Goal: Find specific fact: Find contact information

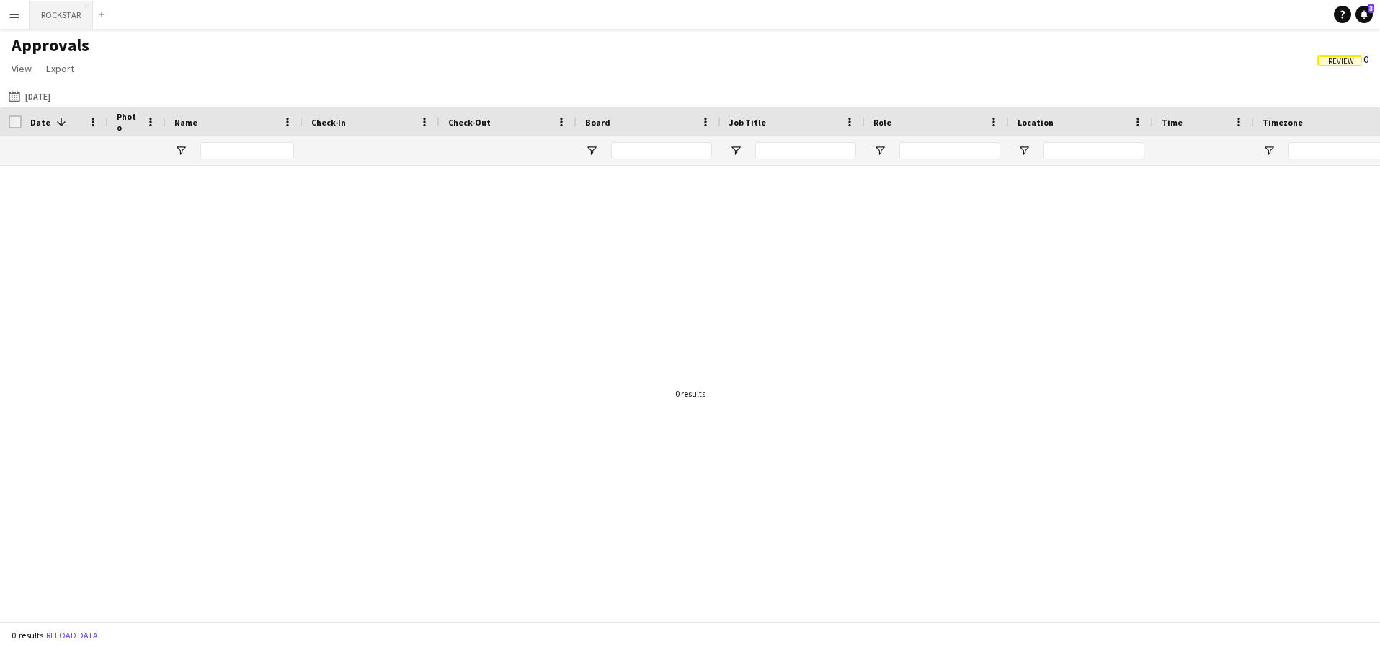
click at [70, 17] on button "ROCKSTAR Close" at bounding box center [61, 15] width 63 height 28
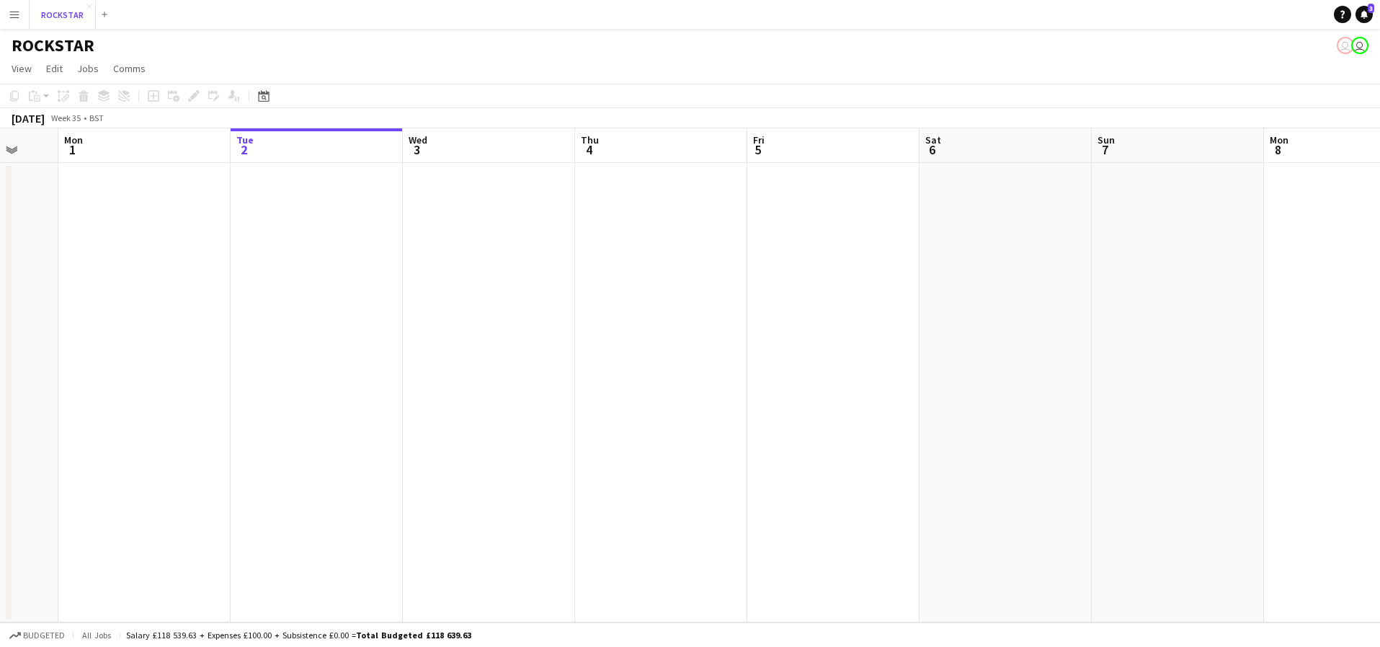
scroll to position [0, 296]
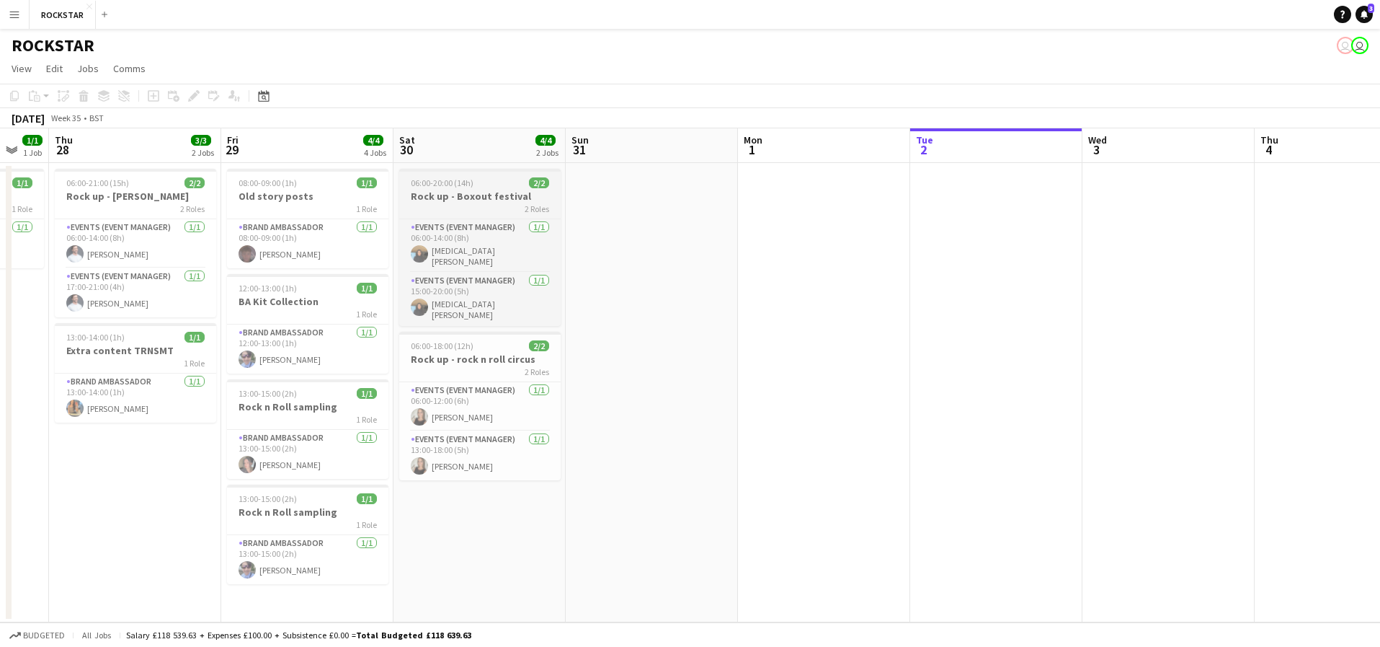
click at [510, 203] on div "2 Roles" at bounding box center [479, 209] width 161 height 12
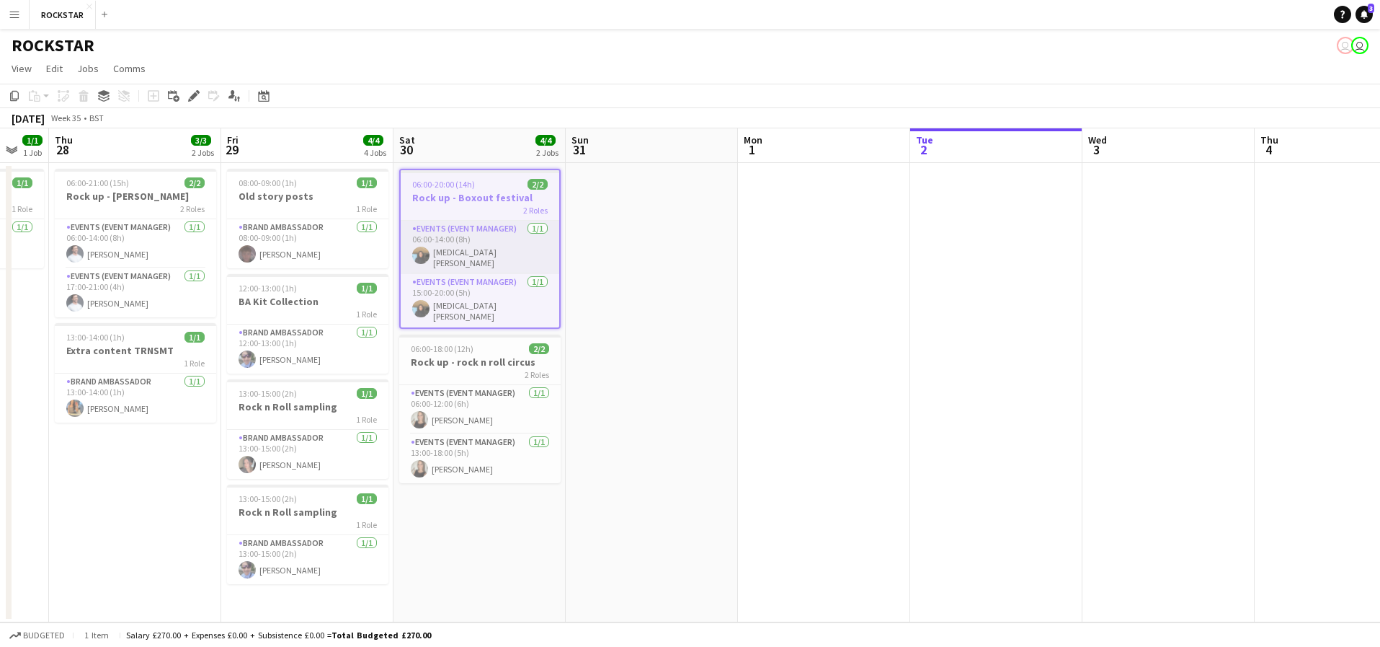
click at [500, 241] on app-card-role "Events (Event Manager) 1/1 06:00-14:00 (8h) Yasmin Niksaz" at bounding box center [480, 247] width 159 height 53
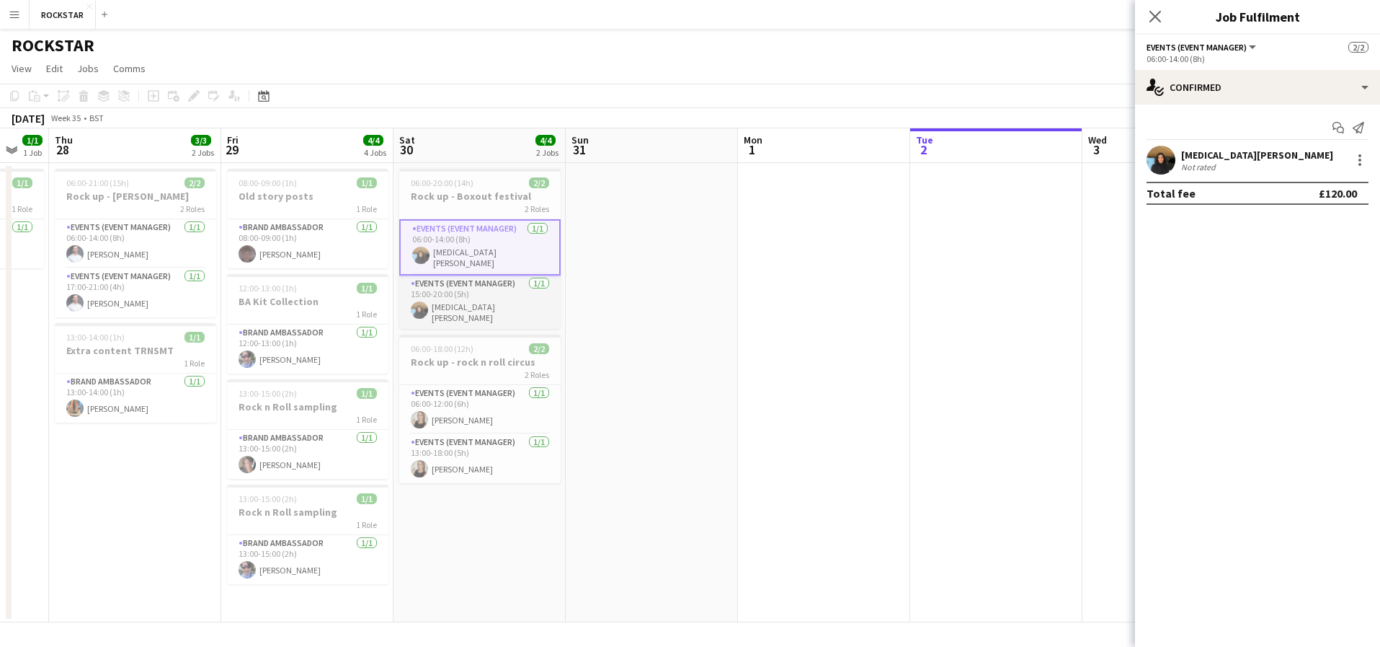
click at [485, 297] on app-card-role "Events (Event Manager) 1/1 15:00-20:00 (5h) Yasmin Niksaz" at bounding box center [479, 301] width 161 height 53
click at [469, 393] on app-card-role "Events (Event Manager) 1/1 06:00-12:00 (6h) Heather Hryb" at bounding box center [479, 409] width 161 height 49
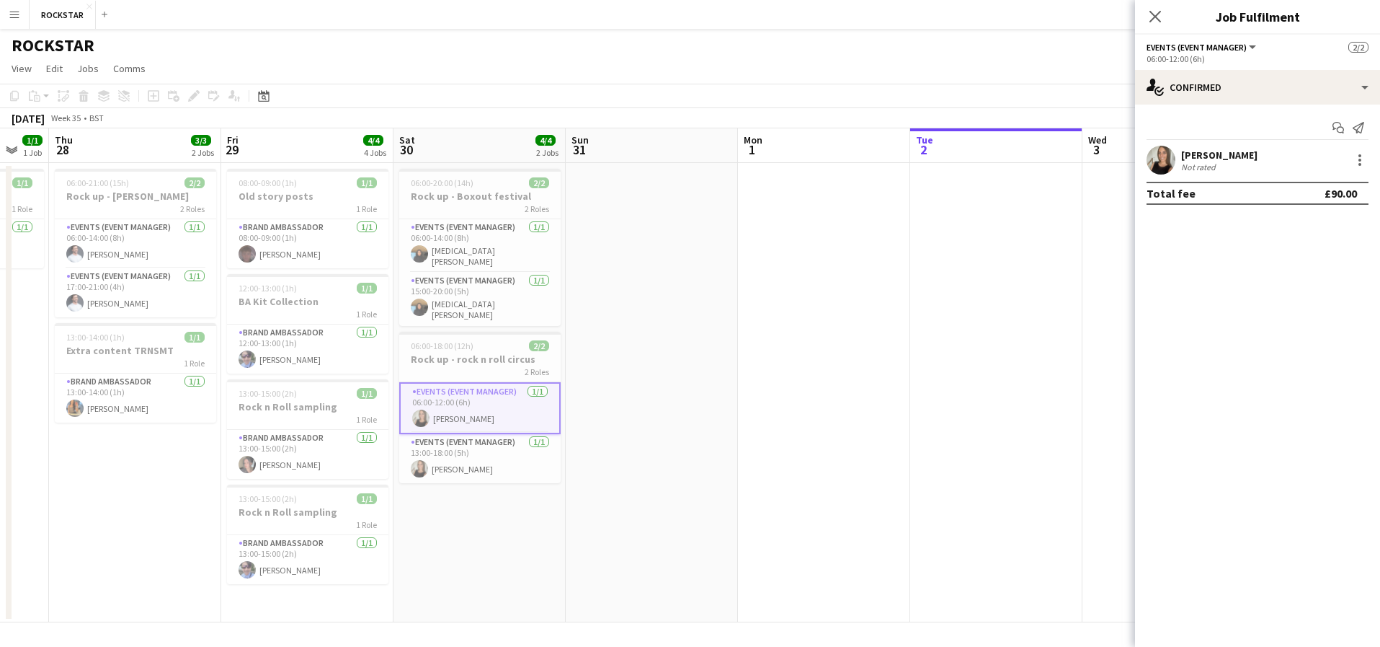
click at [293, 429] on div "Brand Ambassador 1/1 13:00-15:00 (2h) Kaytlin Gul" at bounding box center [307, 454] width 161 height 50
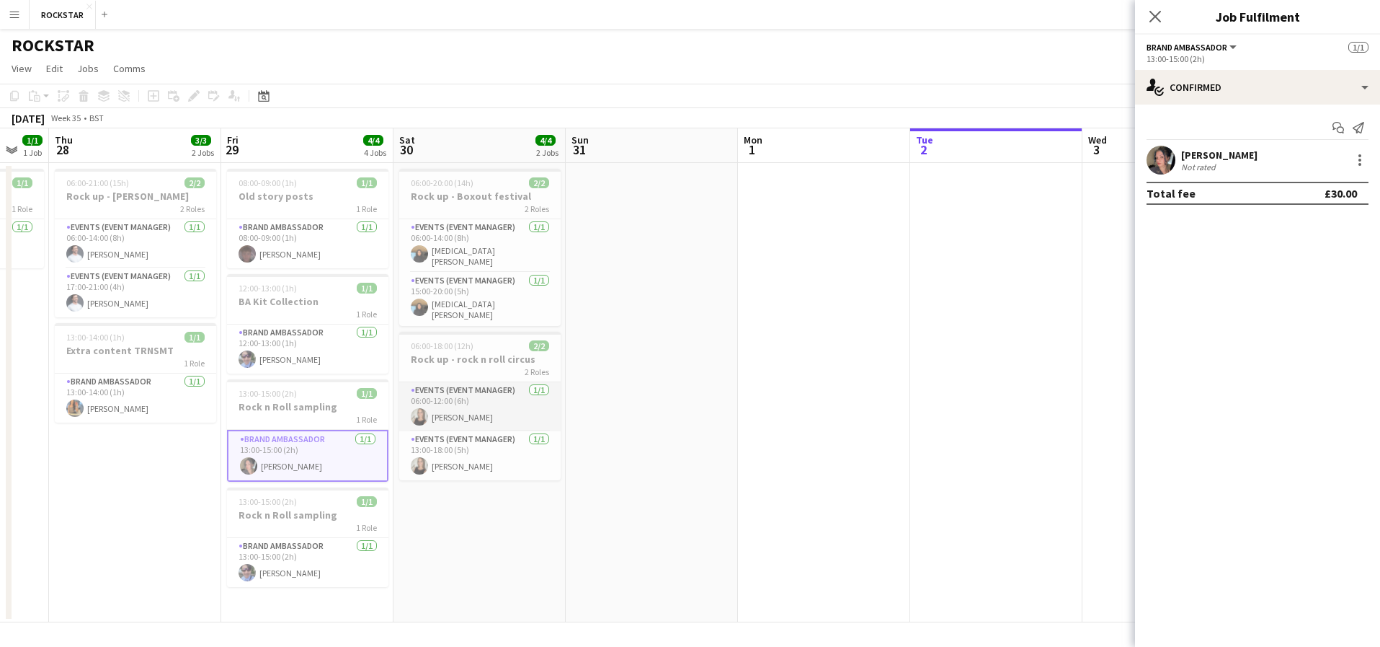
click at [471, 412] on app-card-role "Events (Event Manager) 1/1 06:00-12:00 (6h) Heather Hryb" at bounding box center [479, 406] width 161 height 49
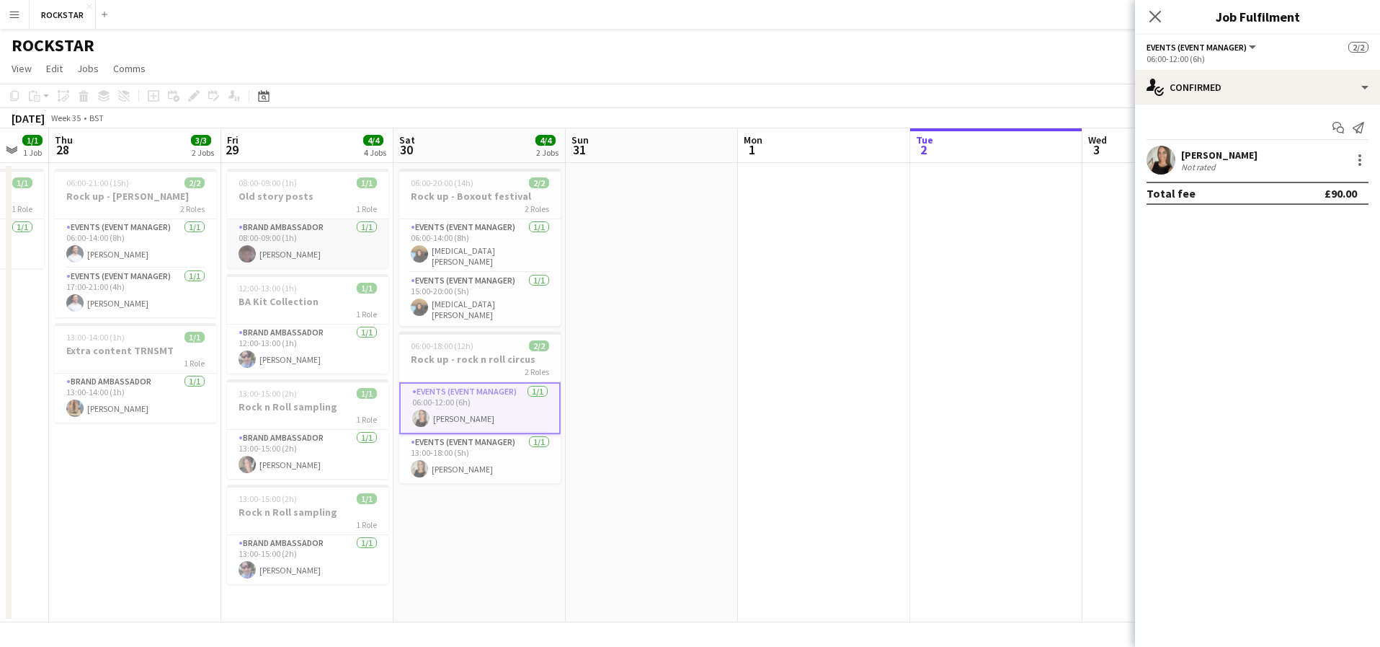
click at [288, 244] on app-card-role "Brand Ambassador 1/1 08:00-09:00 (1h) Archie Quinn" at bounding box center [307, 243] width 161 height 49
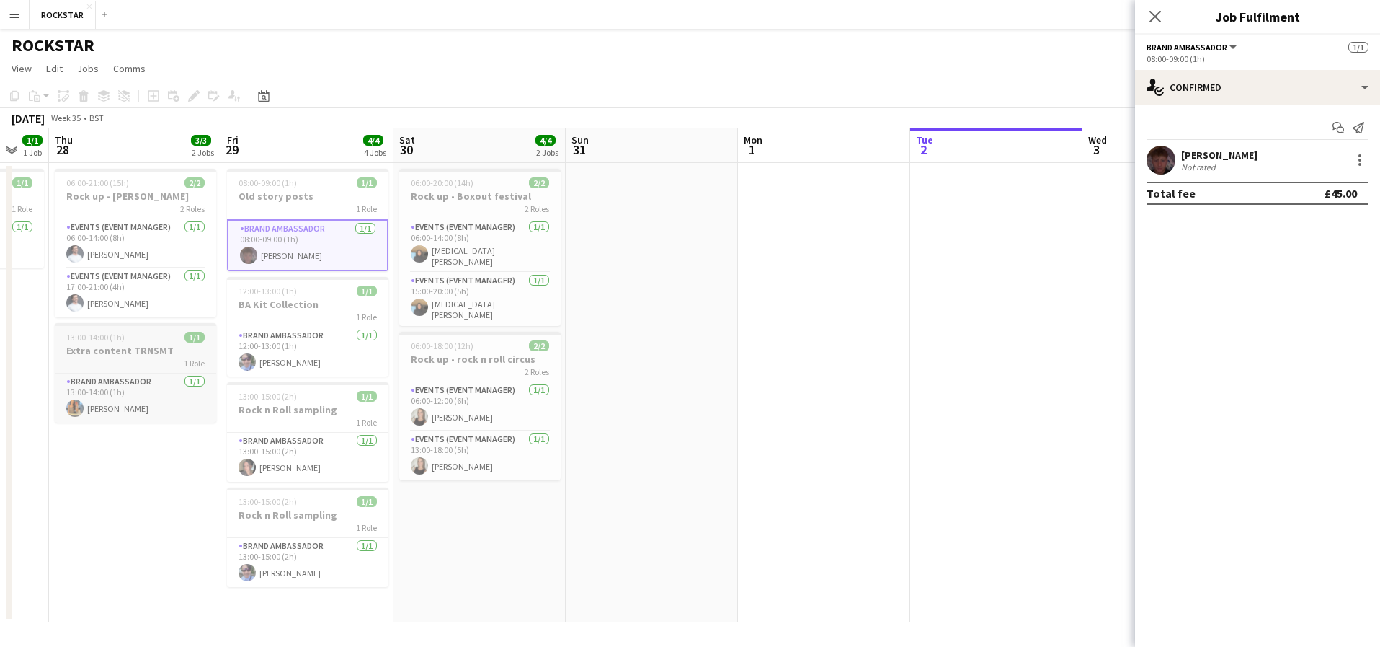
click at [130, 352] on h3 "Extra content TRNSMT" at bounding box center [135, 350] width 161 height 13
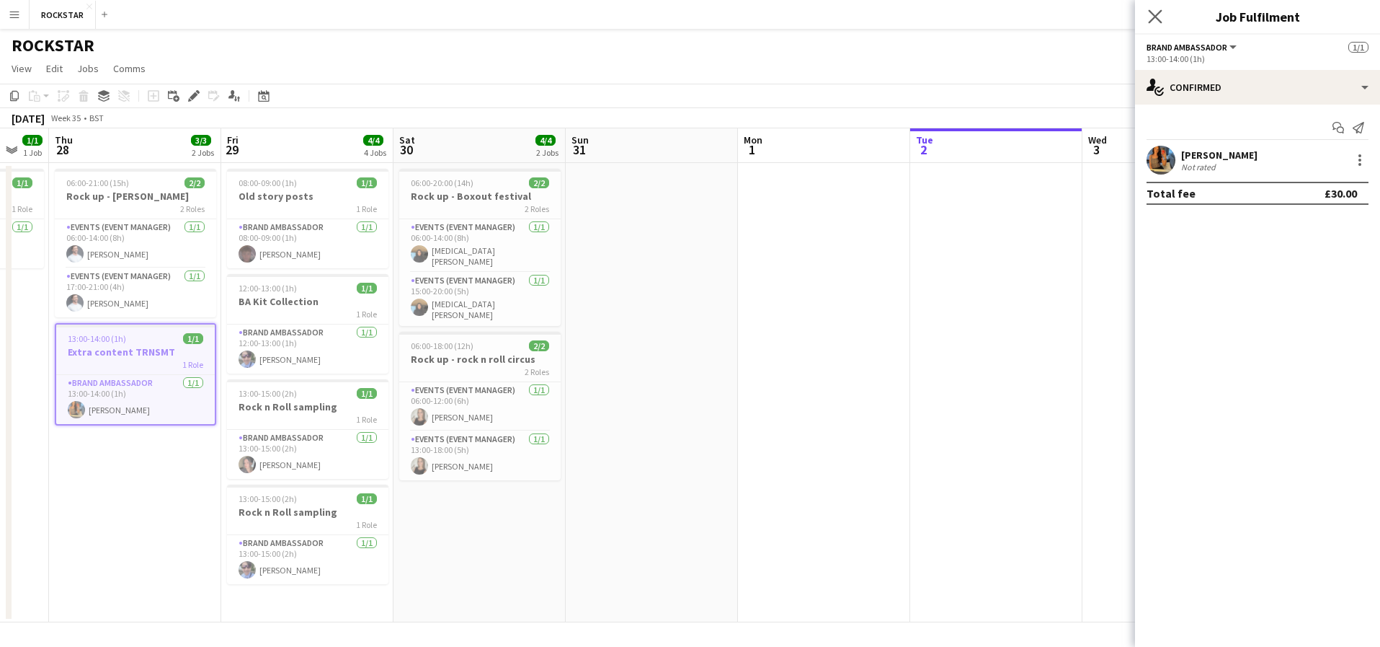
click at [1161, 22] on app-icon "Close pop-in" at bounding box center [1155, 16] width 21 height 21
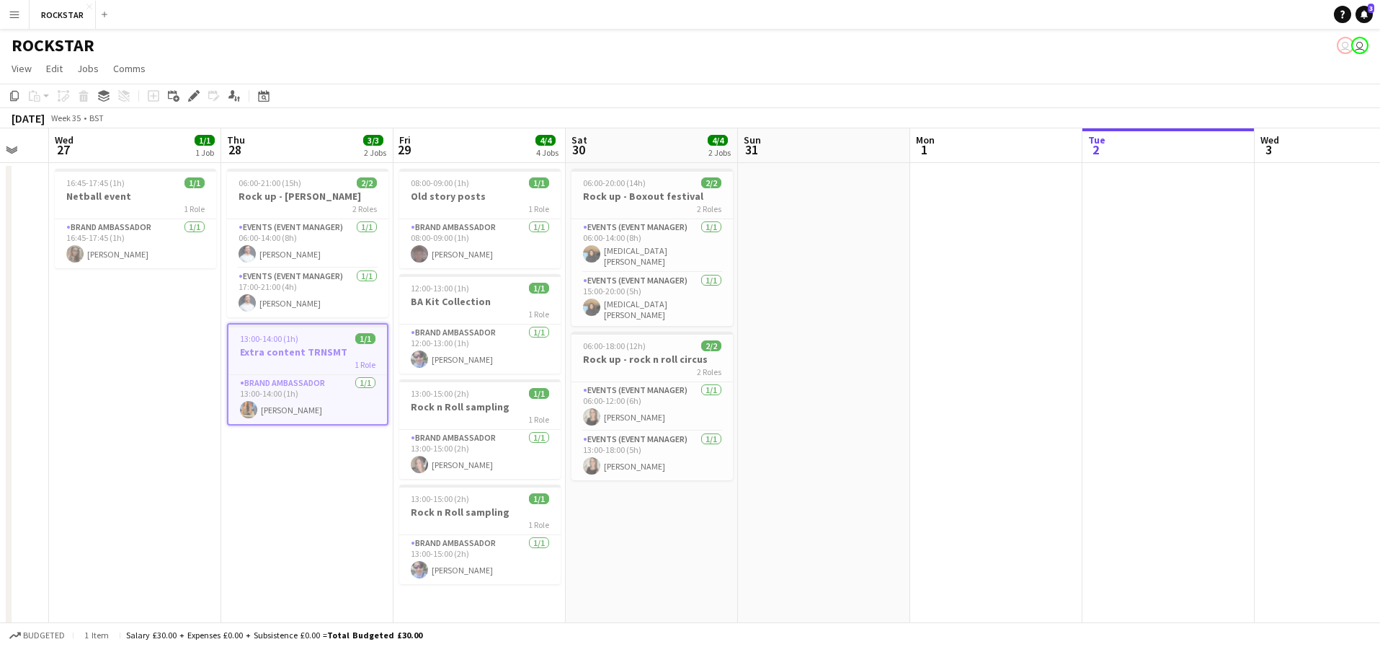
click at [21, 16] on button "Menu" at bounding box center [14, 14] width 29 height 29
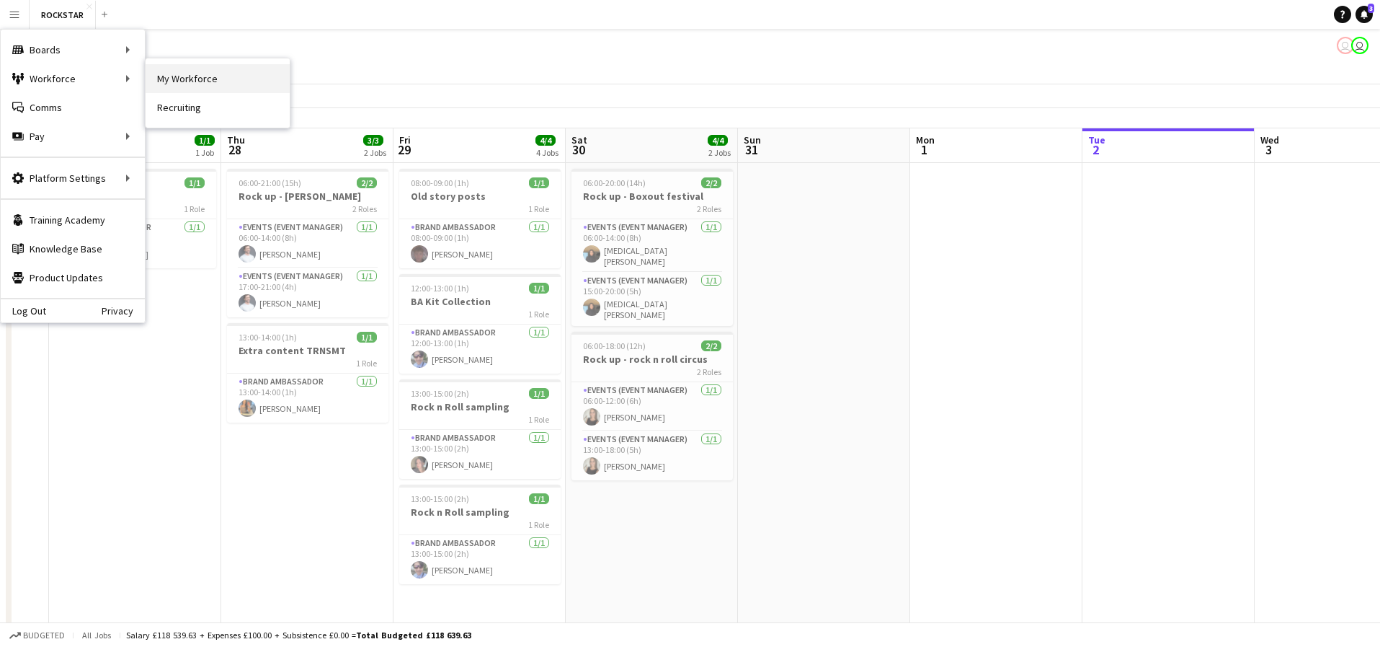
click at [159, 79] on link "My Workforce" at bounding box center [218, 78] width 144 height 29
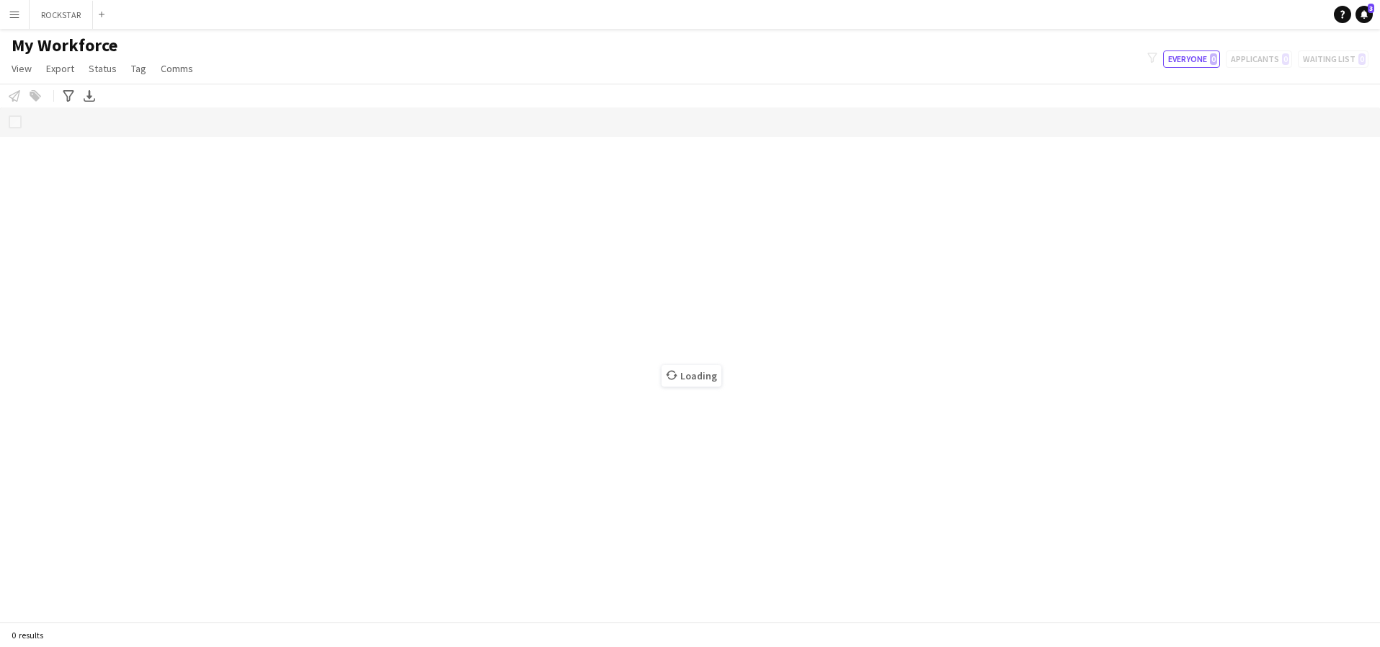
click at [21, 17] on button "Menu" at bounding box center [14, 14] width 29 height 29
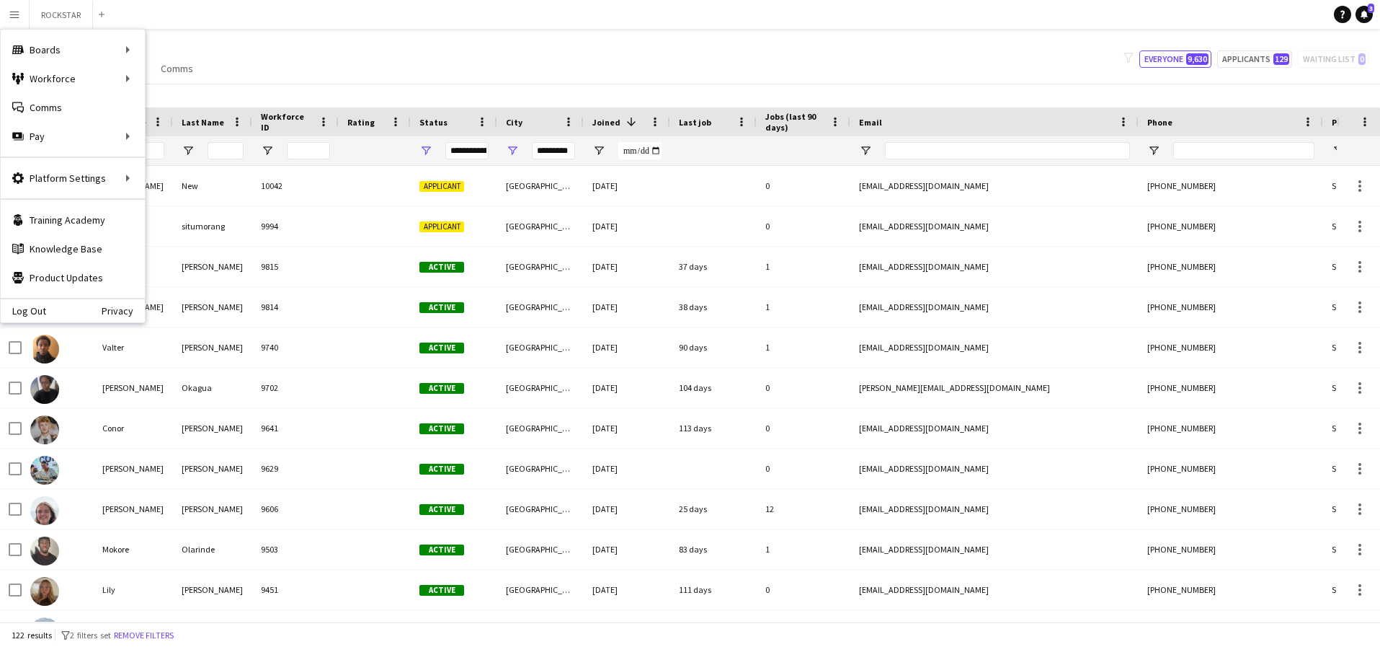
click at [419, 87] on div "Notify workforce Add to tag Select at least one crew to tag him or her. Advance…" at bounding box center [690, 96] width 1380 height 24
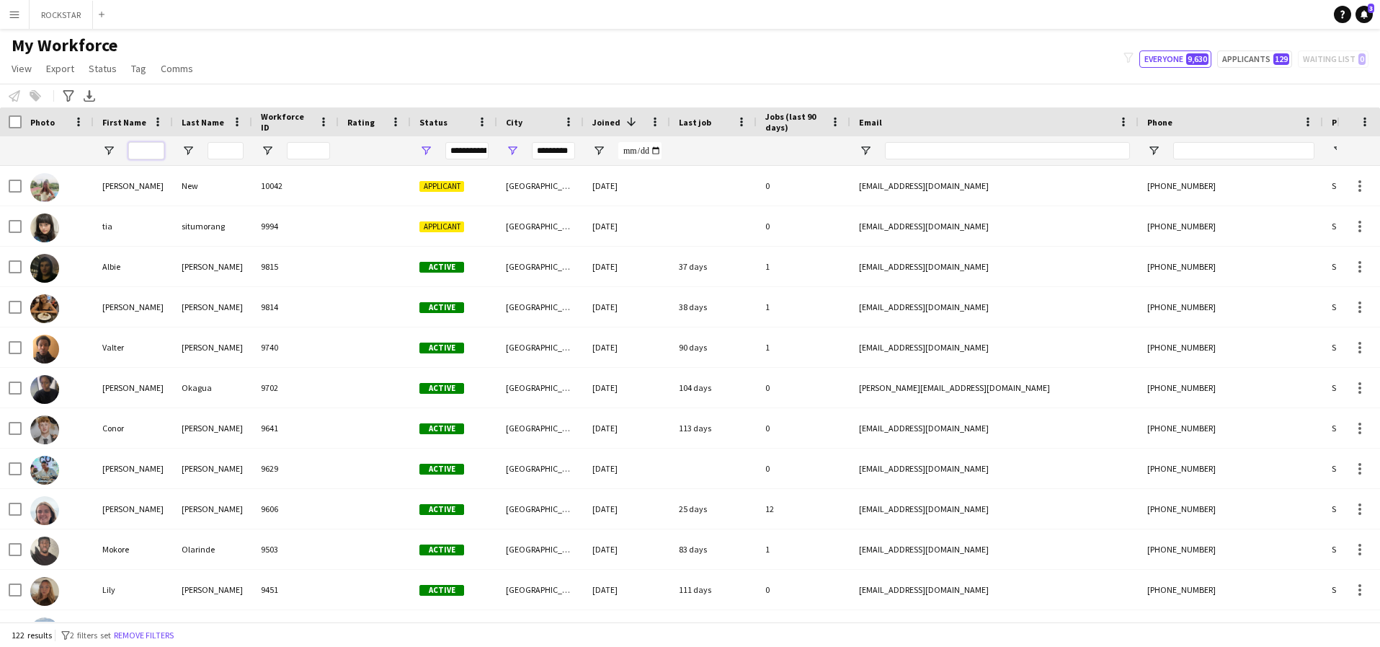
click at [158, 146] on input "First Name Filter Input" at bounding box center [146, 150] width 36 height 17
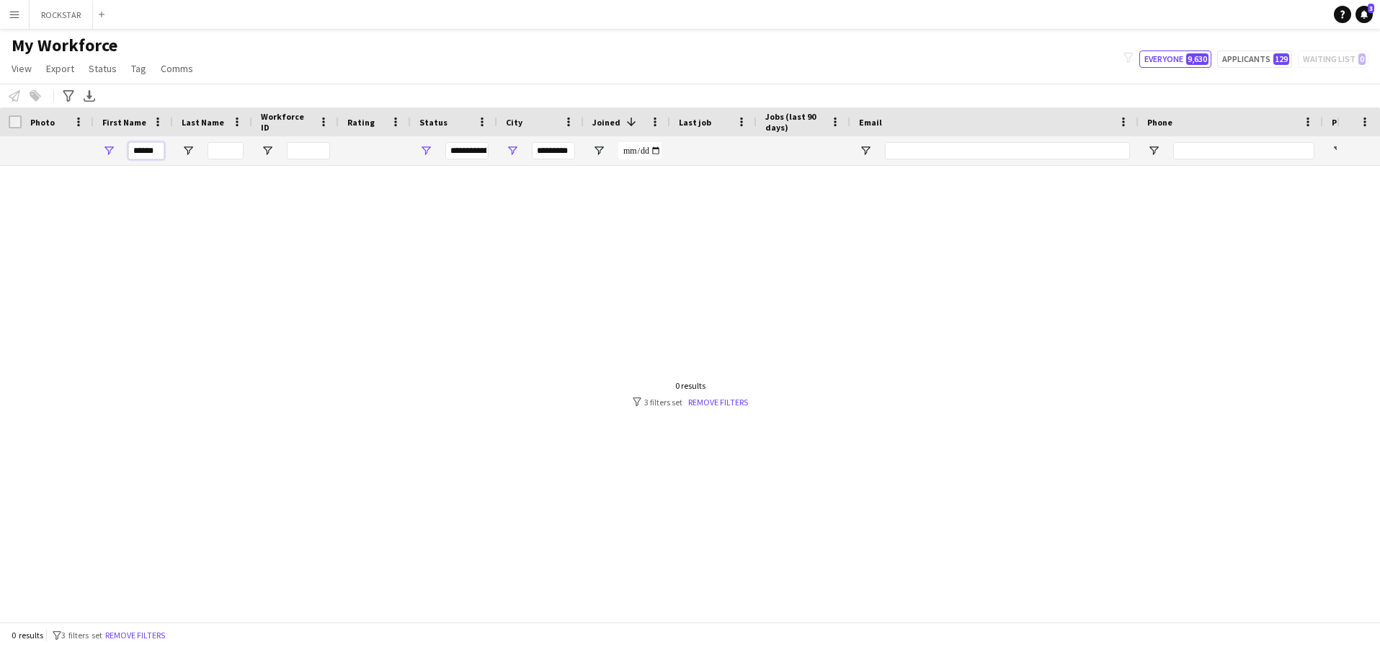
type input "******"
click at [546, 147] on input "*********" at bounding box center [553, 150] width 43 height 17
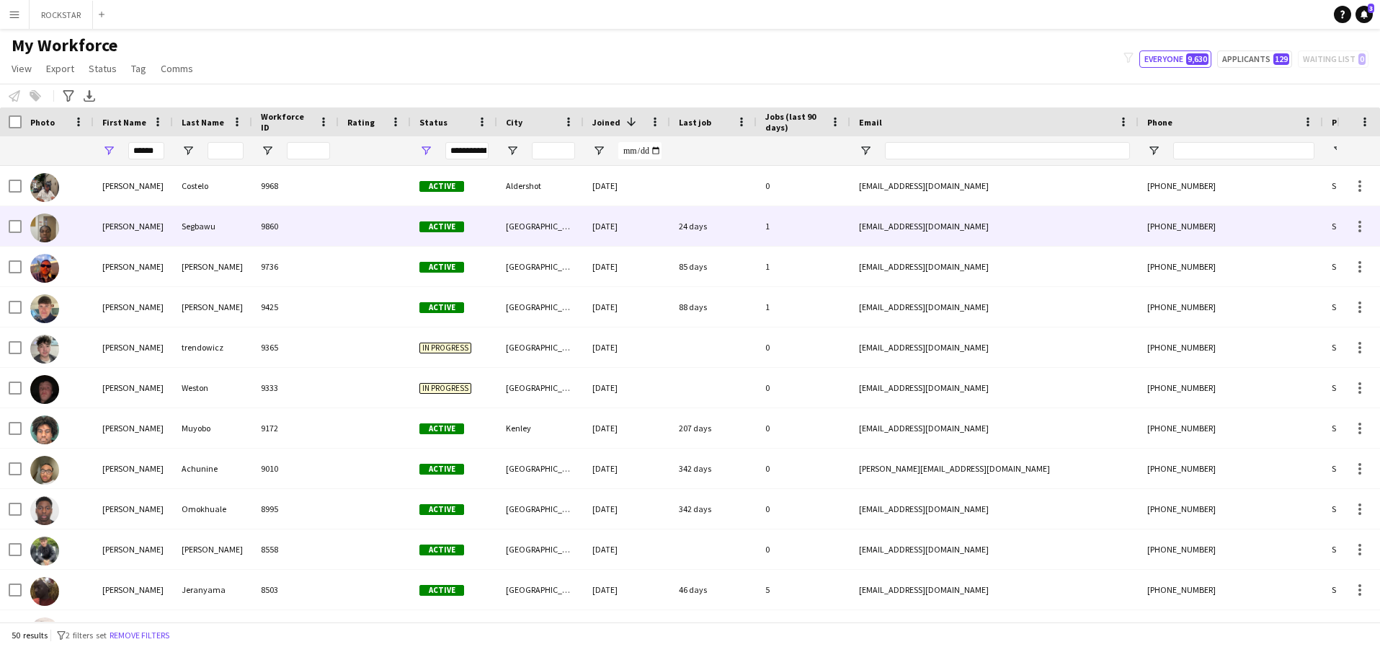
click at [186, 231] on div "Segbawu" at bounding box center [212, 226] width 79 height 40
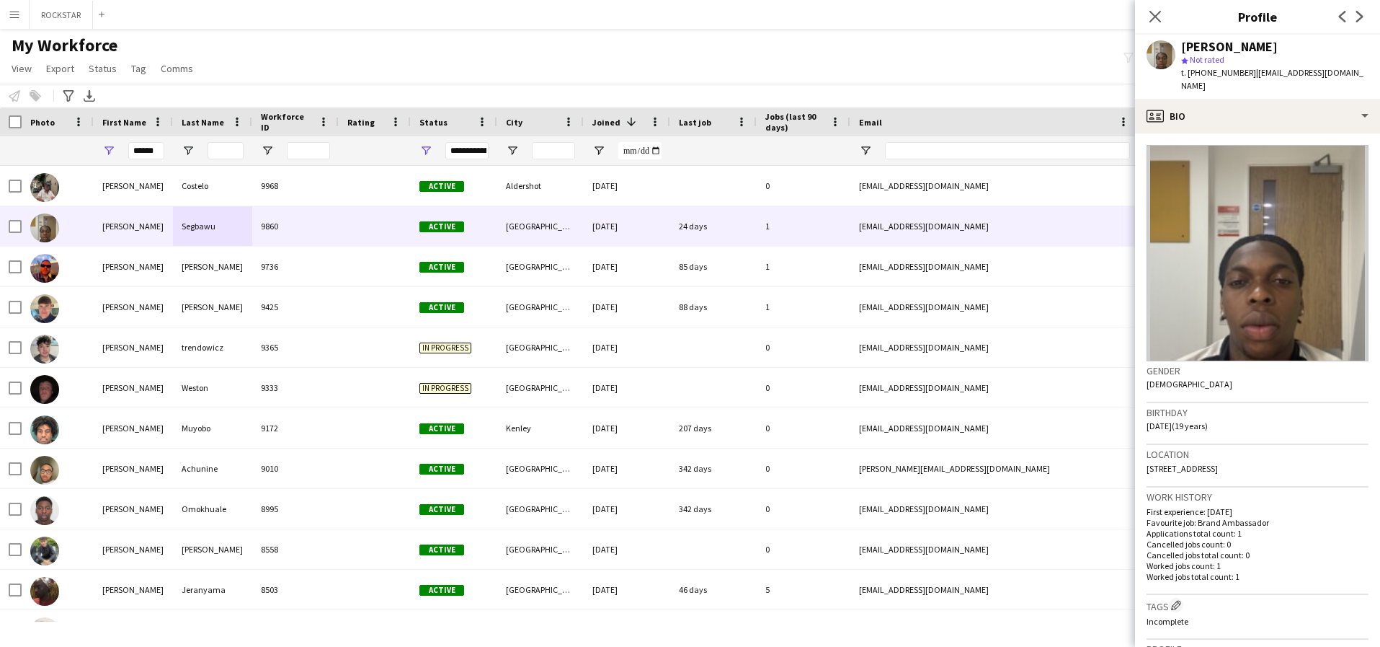
drag, startPoint x: 1282, startPoint y: 44, endPoint x: 1225, endPoint y: 48, distance: 57.1
click at [1225, 48] on div "Joshua Segbawu" at bounding box center [1274, 46] width 187 height 13
copy div "Segbawu"
click at [154, 148] on input "******" at bounding box center [146, 150] width 36 height 17
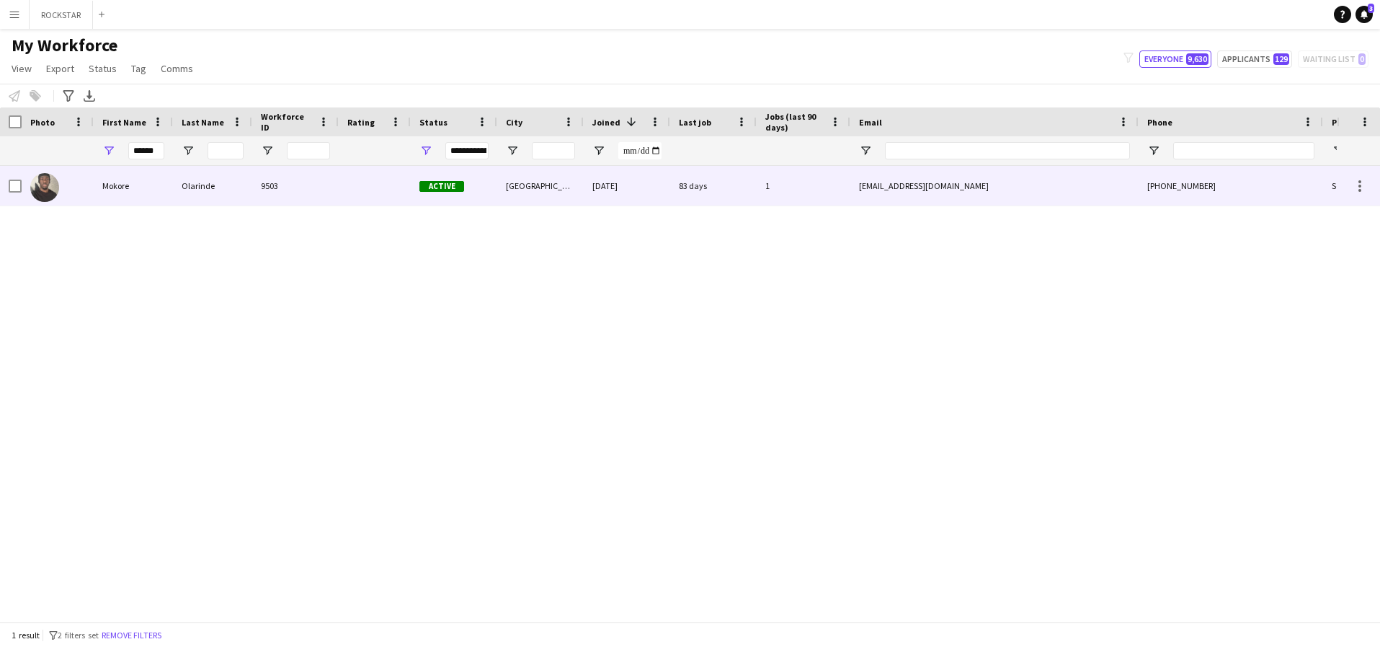
click at [223, 185] on div "Olarinde" at bounding box center [212, 186] width 79 height 40
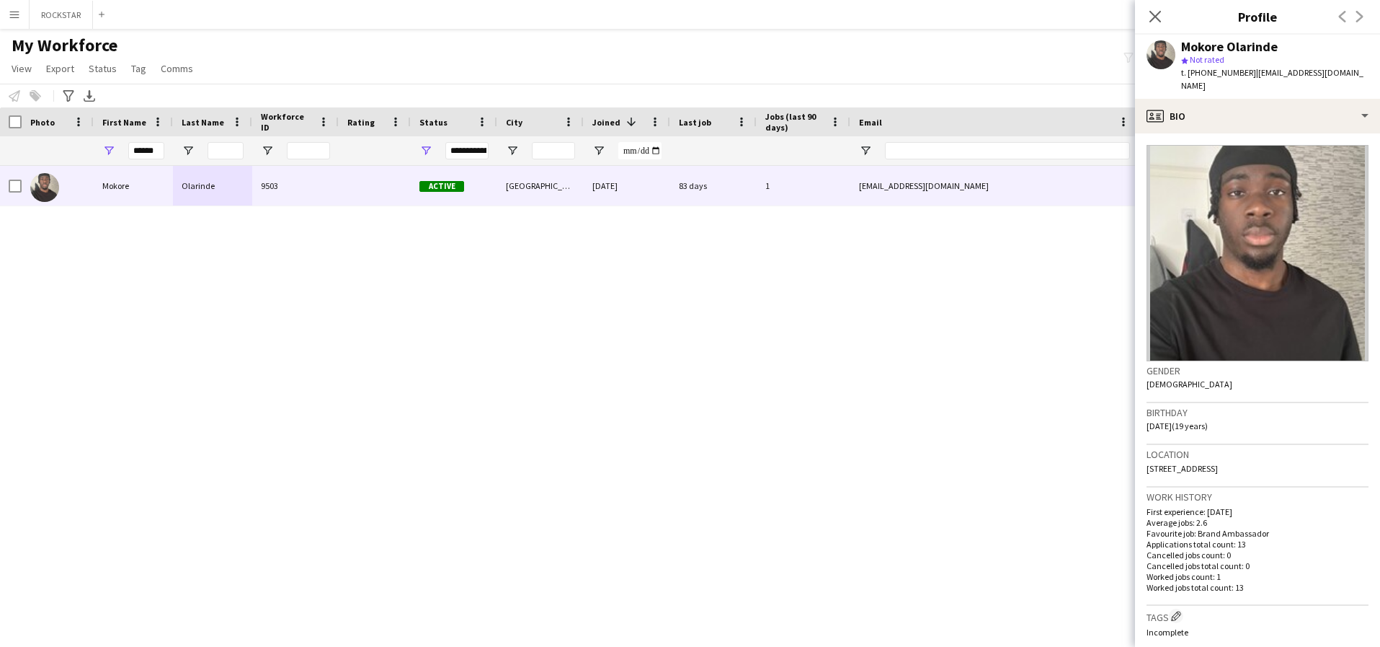
drag, startPoint x: 1296, startPoint y: 48, endPoint x: 1227, endPoint y: 48, distance: 69.2
click at [1227, 48] on div "Mokore Olarinde" at bounding box center [1274, 46] width 187 height 13
copy div "Olarinde"
click at [151, 152] on input "******" at bounding box center [146, 150] width 36 height 17
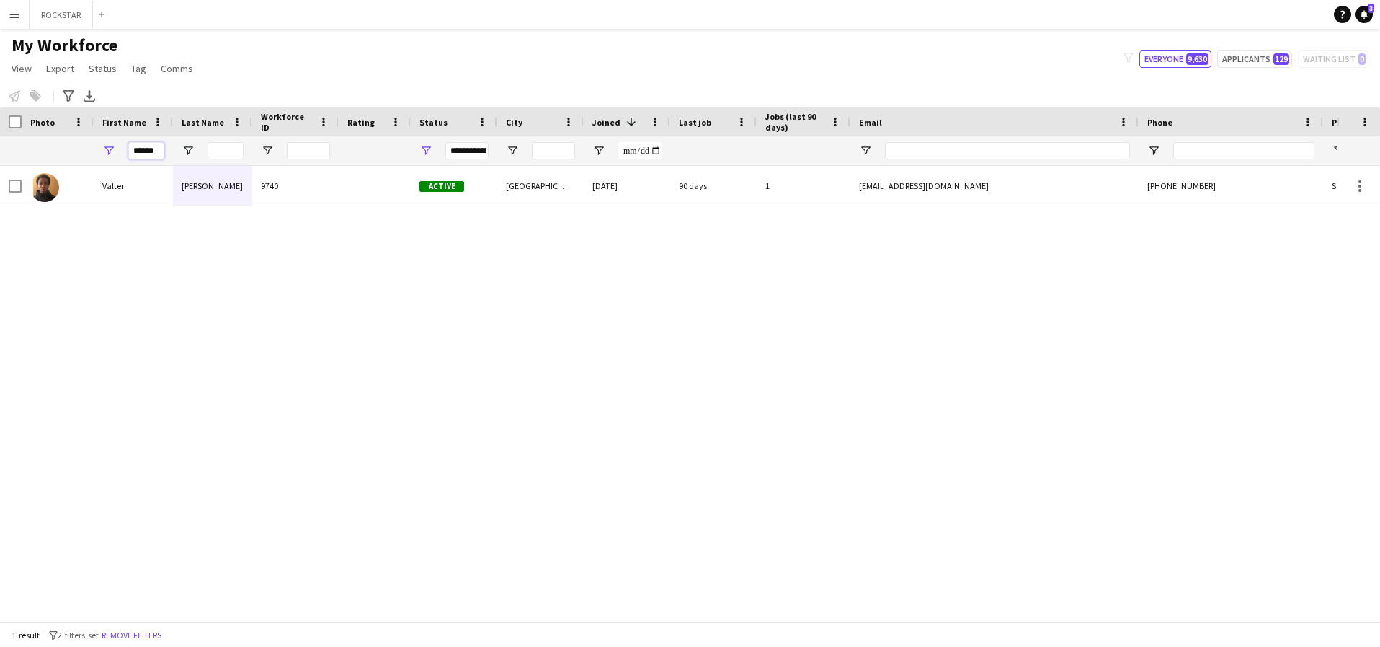
type input "******"
